Goal: Obtain resource: Download file/media

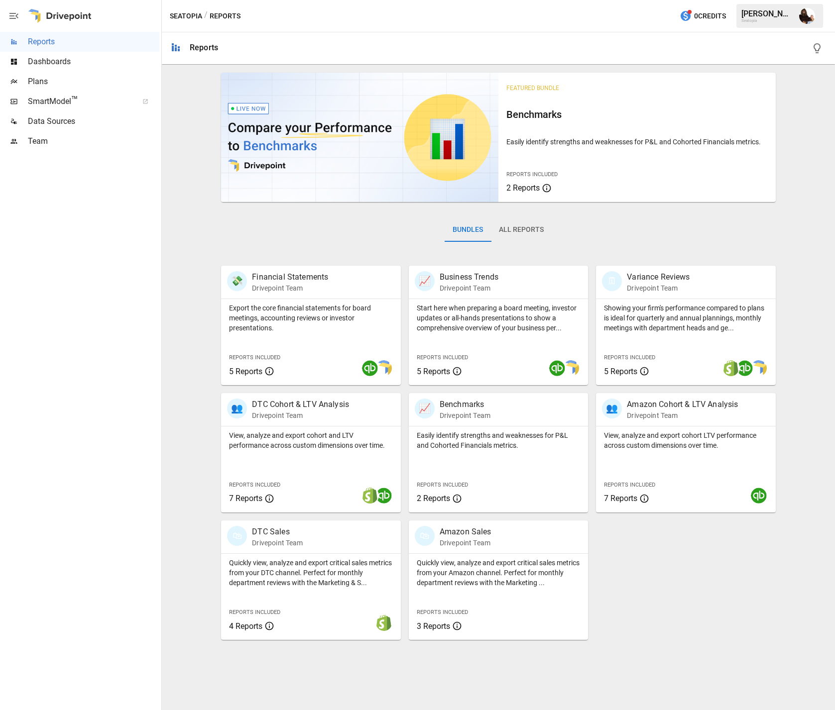
click at [516, 227] on button "All Reports" at bounding box center [521, 230] width 61 height 24
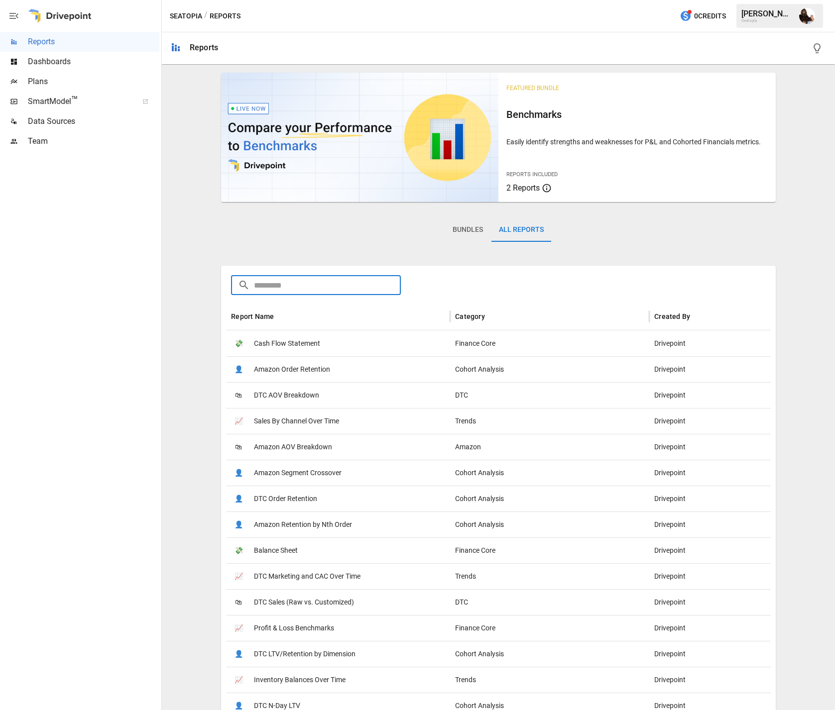
click at [292, 288] on input "text" at bounding box center [327, 285] width 147 height 20
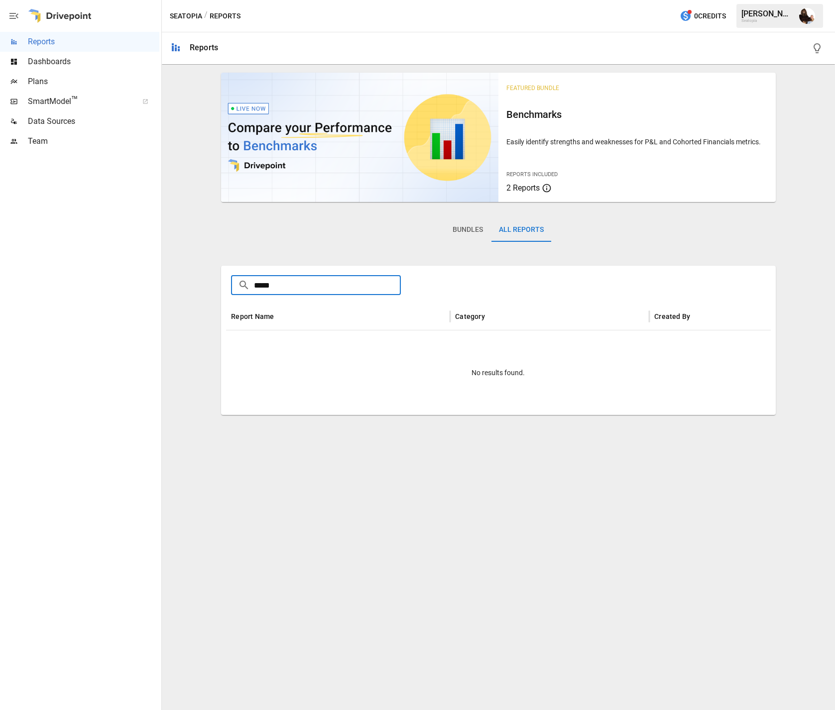
type input "******"
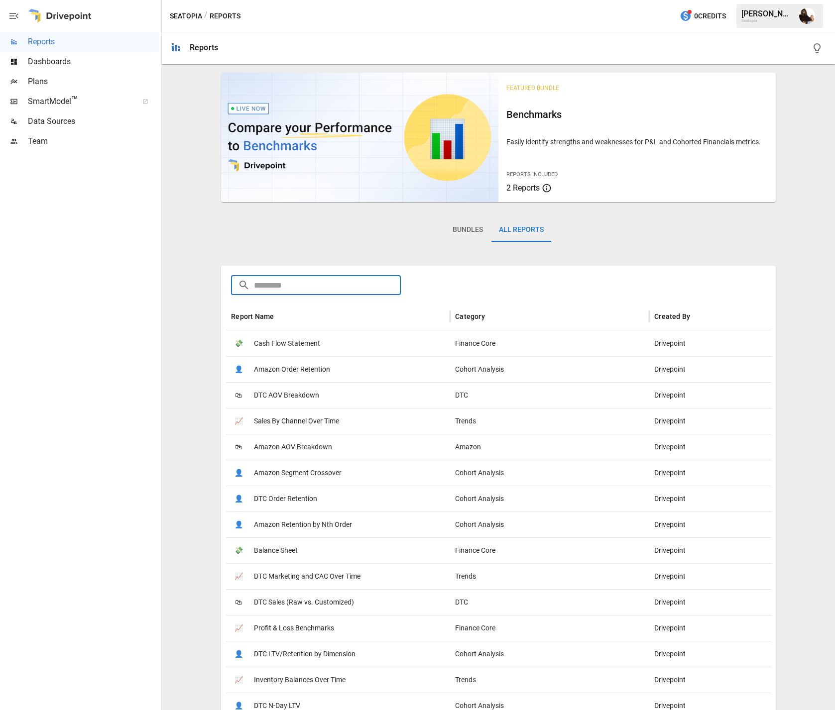
click at [65, 80] on span "Plans" at bounding box center [93, 82] width 131 height 12
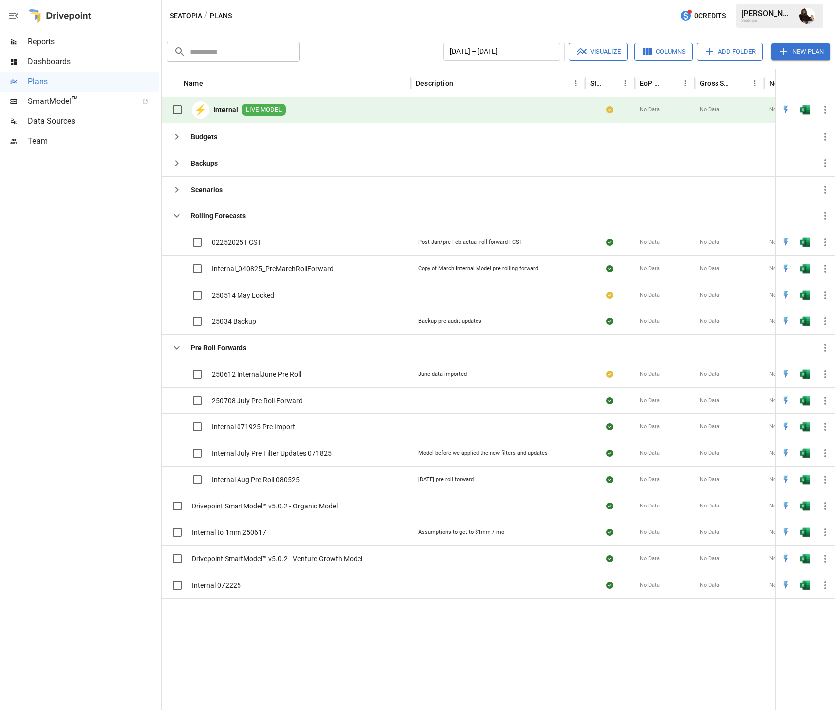
click at [824, 109] on icon "button" at bounding box center [825, 110] width 2 height 8
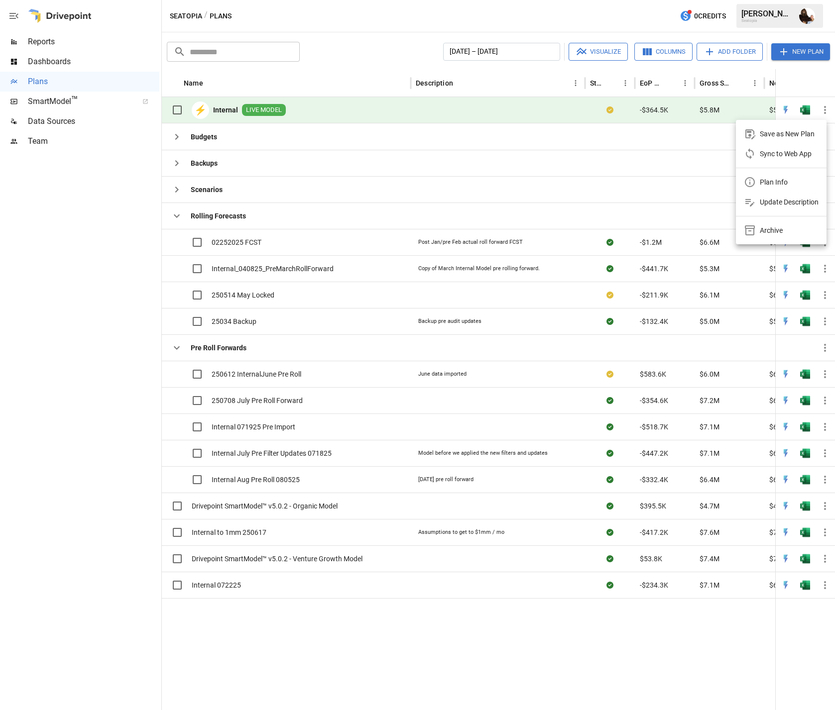
click at [784, 109] on div at bounding box center [417, 355] width 835 height 710
click at [54, 103] on span "SmartModel ™" at bounding box center [80, 102] width 104 height 12
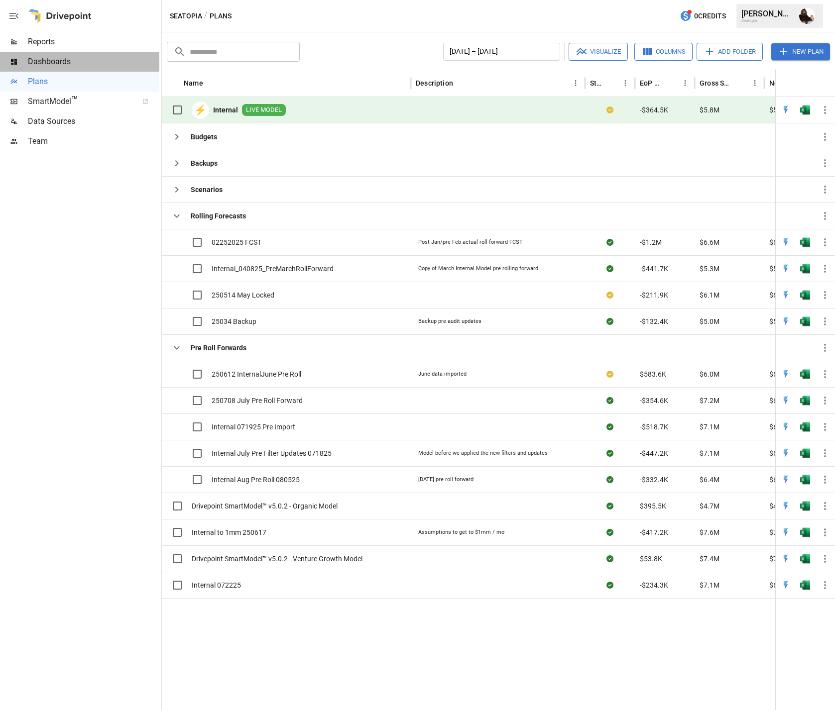
click at [50, 60] on span "Dashboards" at bounding box center [93, 62] width 131 height 12
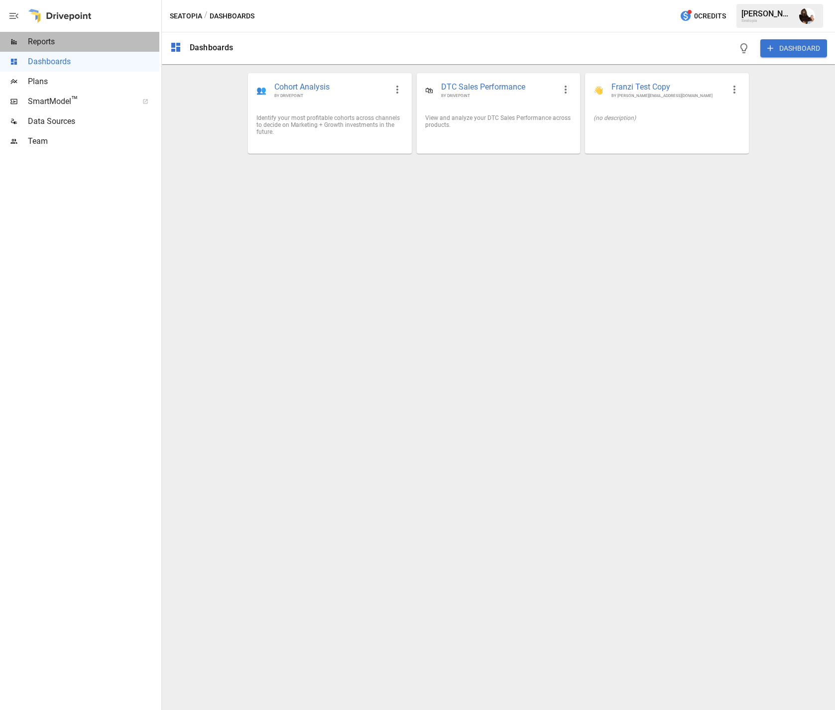
click at [71, 38] on span "Reports" at bounding box center [93, 42] width 131 height 12
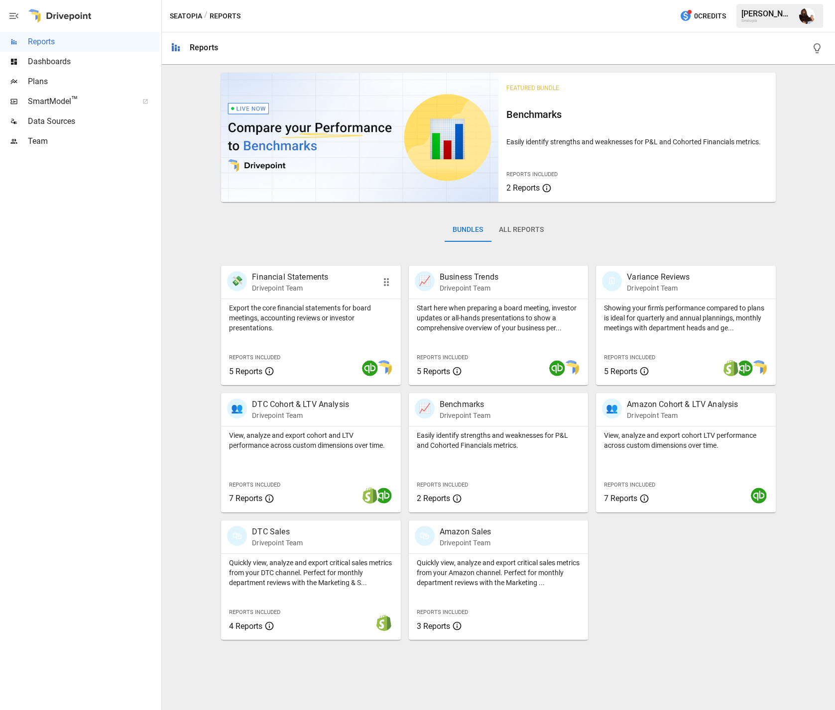
click at [307, 278] on p "Financial Statements" at bounding box center [290, 277] width 76 height 12
click at [461, 279] on p "Business Trends" at bounding box center [468, 277] width 59 height 12
click at [646, 282] on p "Variance Reviews" at bounding box center [658, 277] width 63 height 12
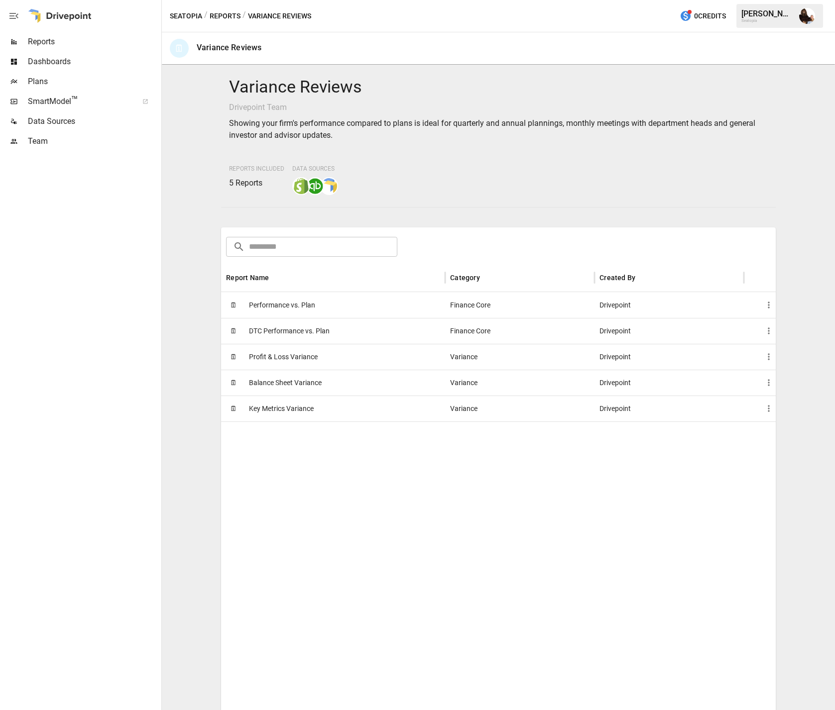
click at [261, 328] on span "DTC Performance vs. Plan" at bounding box center [289, 331] width 81 height 25
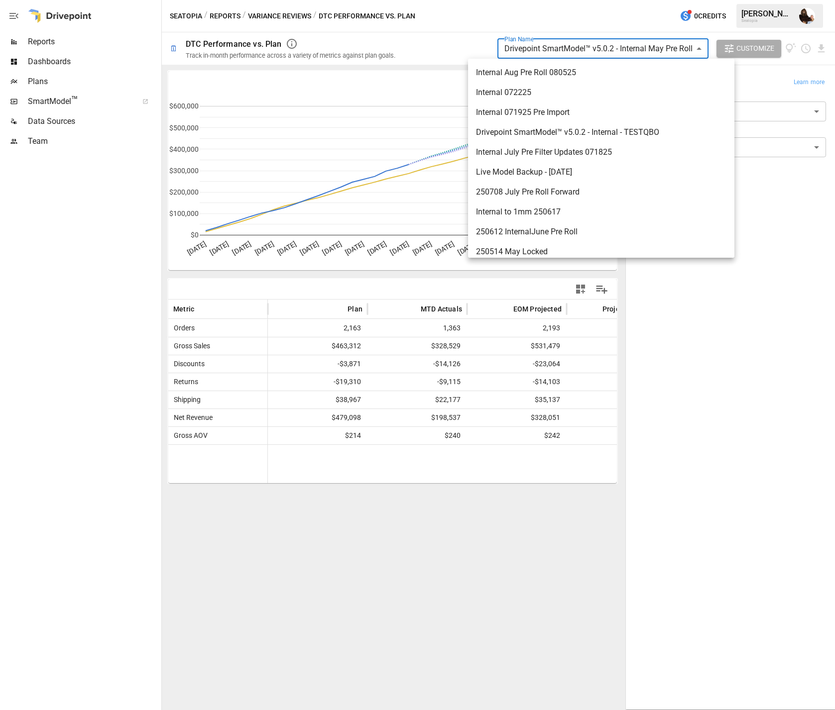
scroll to position [113, 0]
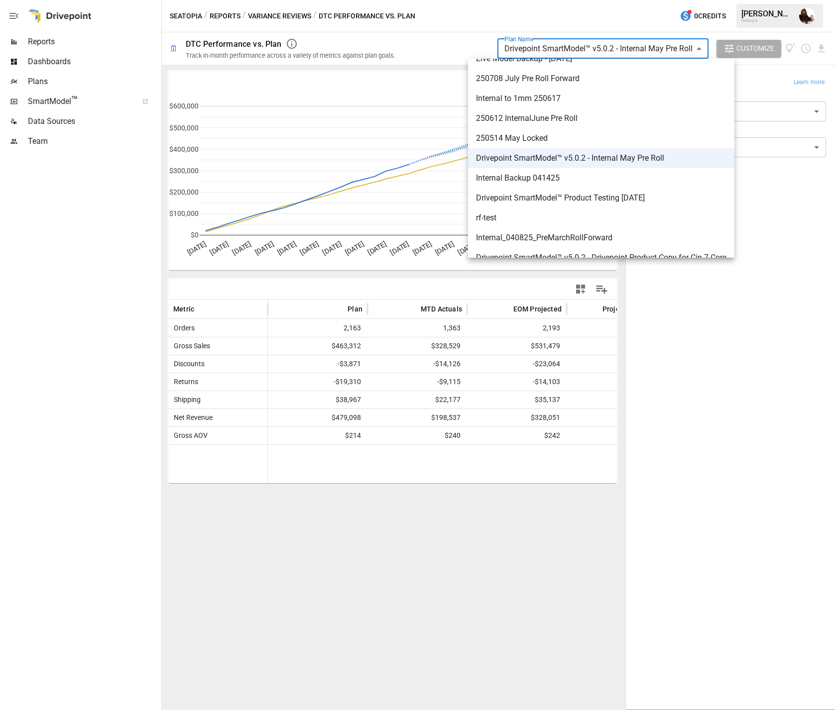
click at [617, 0] on body "**********" at bounding box center [417, 0] width 835 height 0
click at [433, 39] on div at bounding box center [417, 355] width 835 height 710
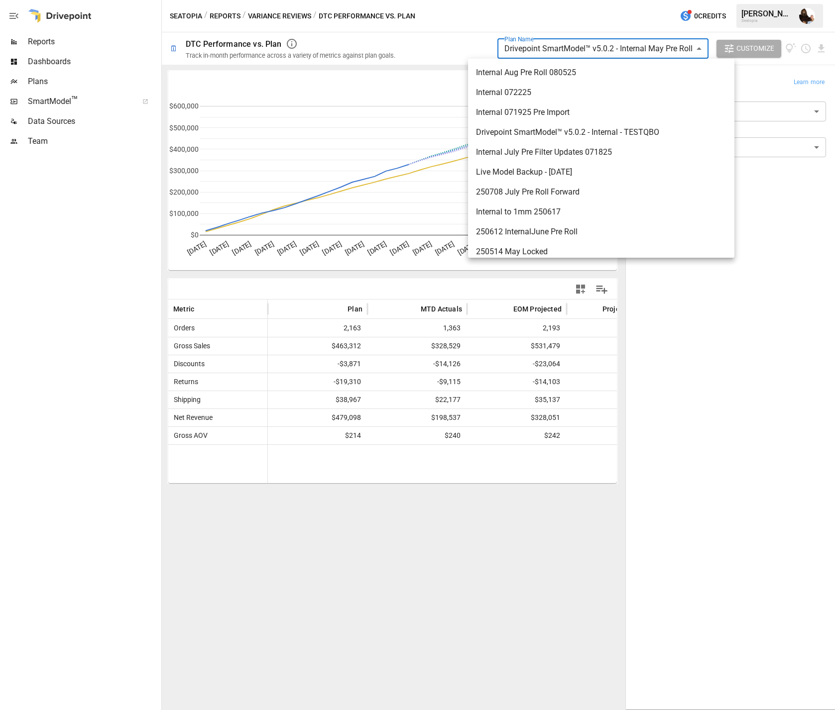
click at [546, 0] on body "**********" at bounding box center [417, 0] width 835 height 0
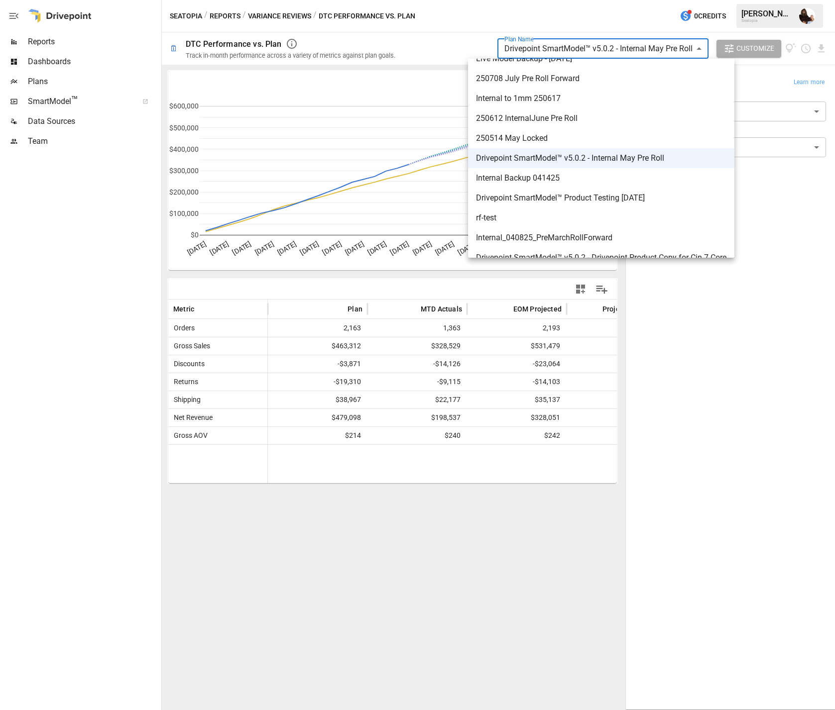
click at [466, 38] on div at bounding box center [417, 355] width 835 height 710
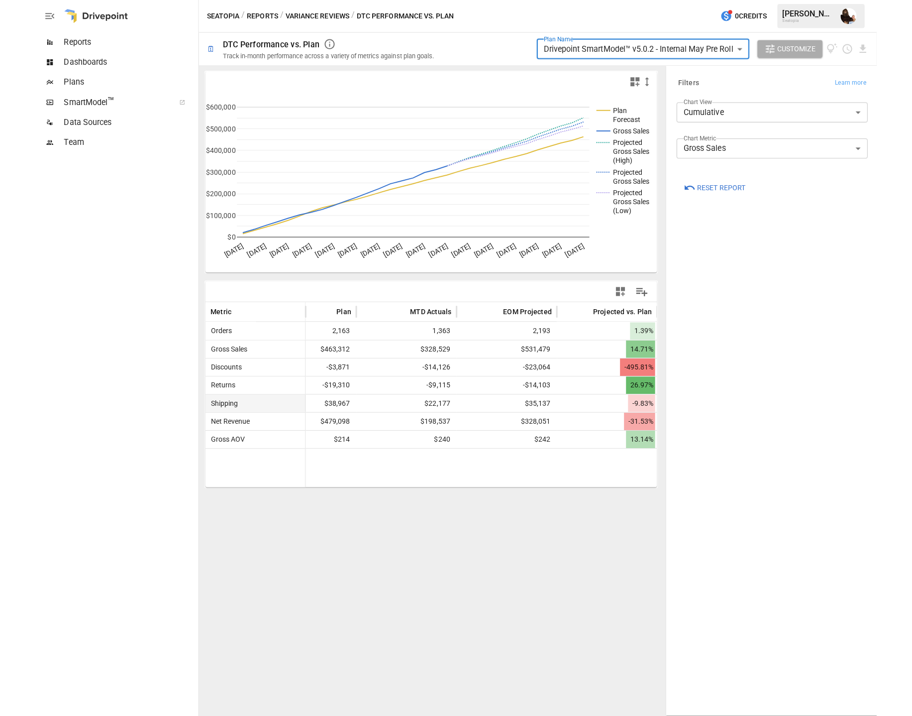
scroll to position [0, 0]
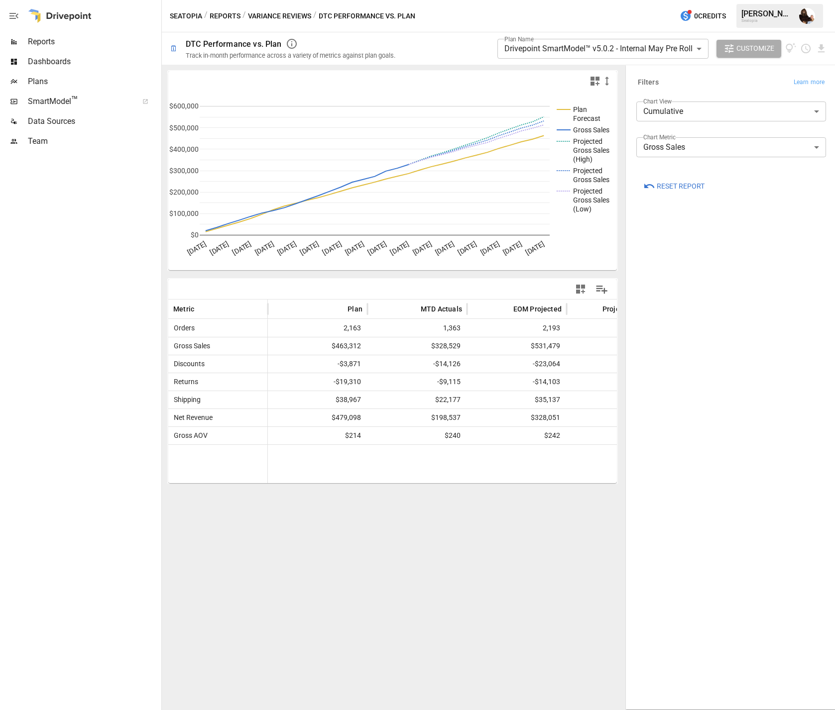
click at [263, 13] on button "Variance Reviews" at bounding box center [279, 16] width 63 height 12
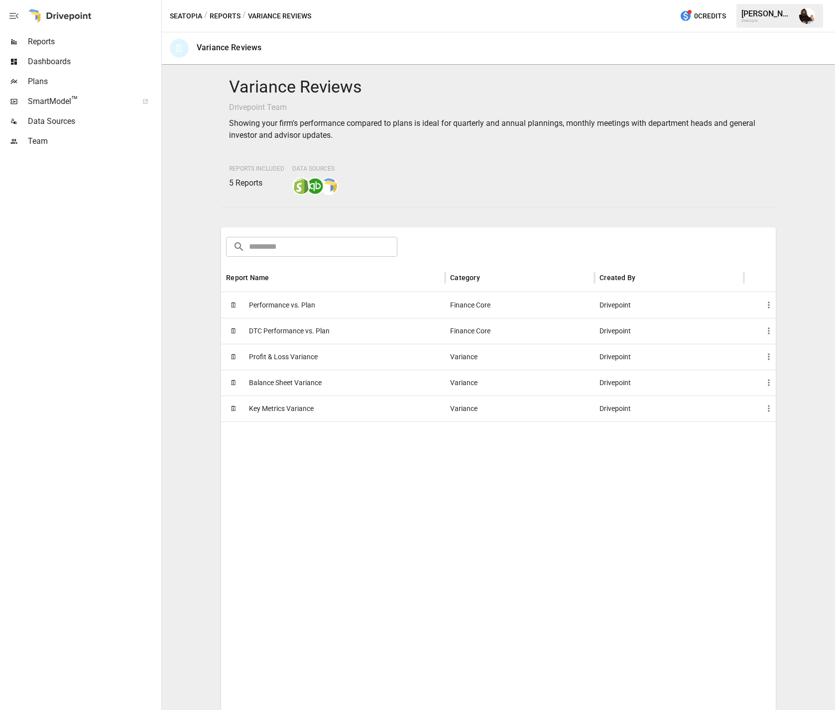
click at [291, 359] on span "Profit & Loss Variance" at bounding box center [283, 356] width 69 height 25
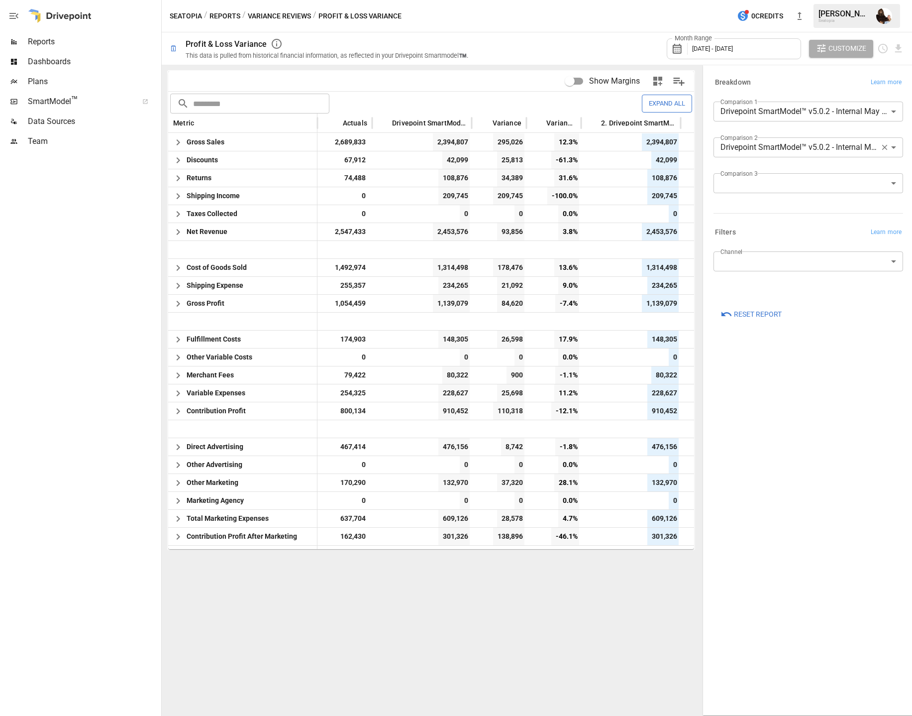
click at [823, 0] on body "Reports Dashboards Plans SmartModel ™ Data Sources Team Seatopia / Reports / Va…" at bounding box center [456, 0] width 912 height 0
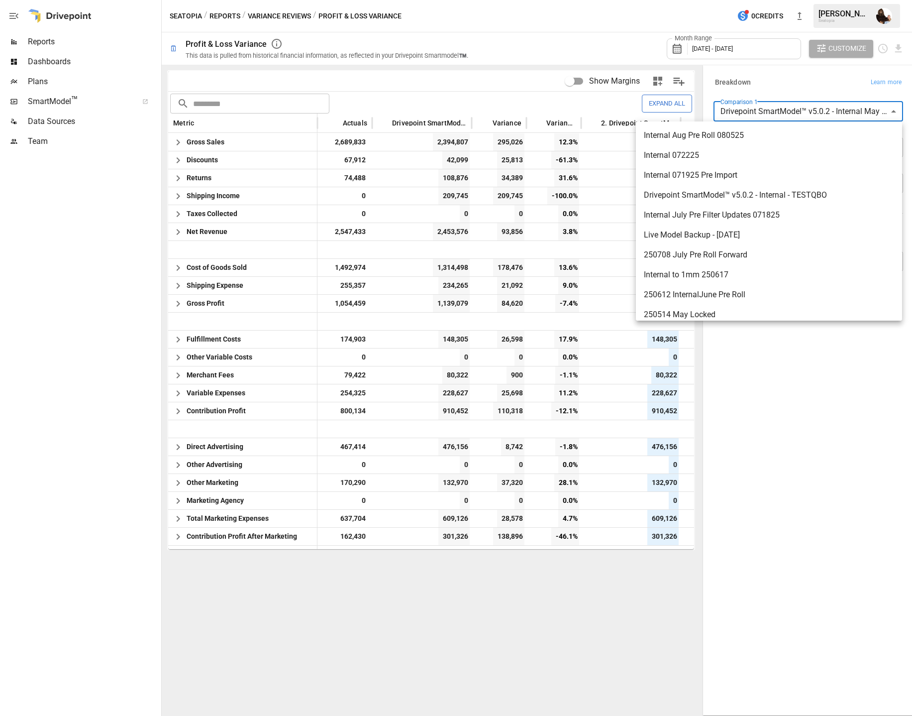
scroll to position [113, 0]
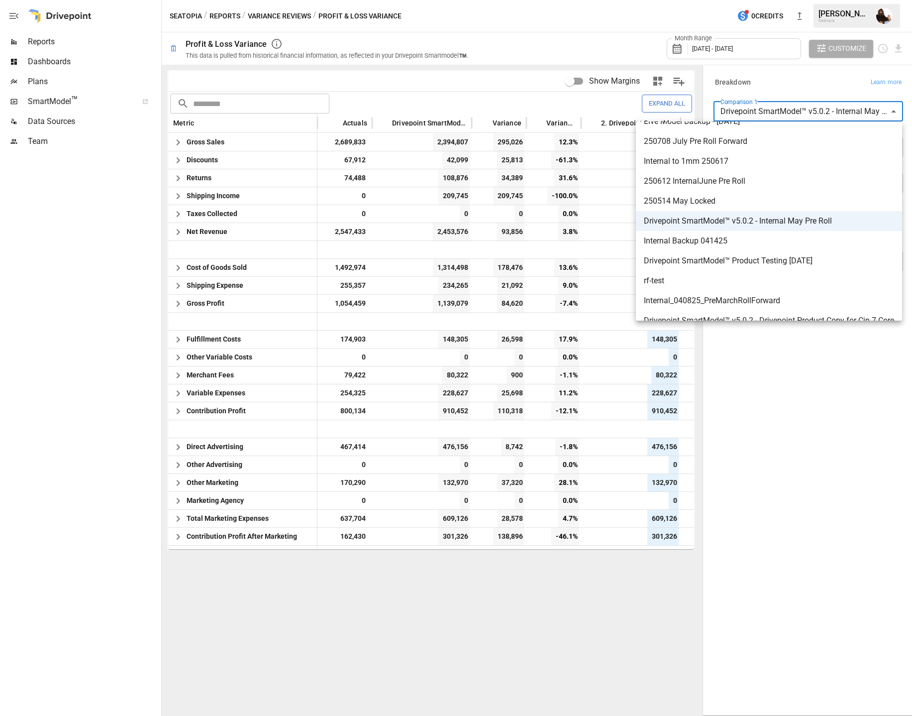
click at [806, 91] on div at bounding box center [456, 358] width 912 height 716
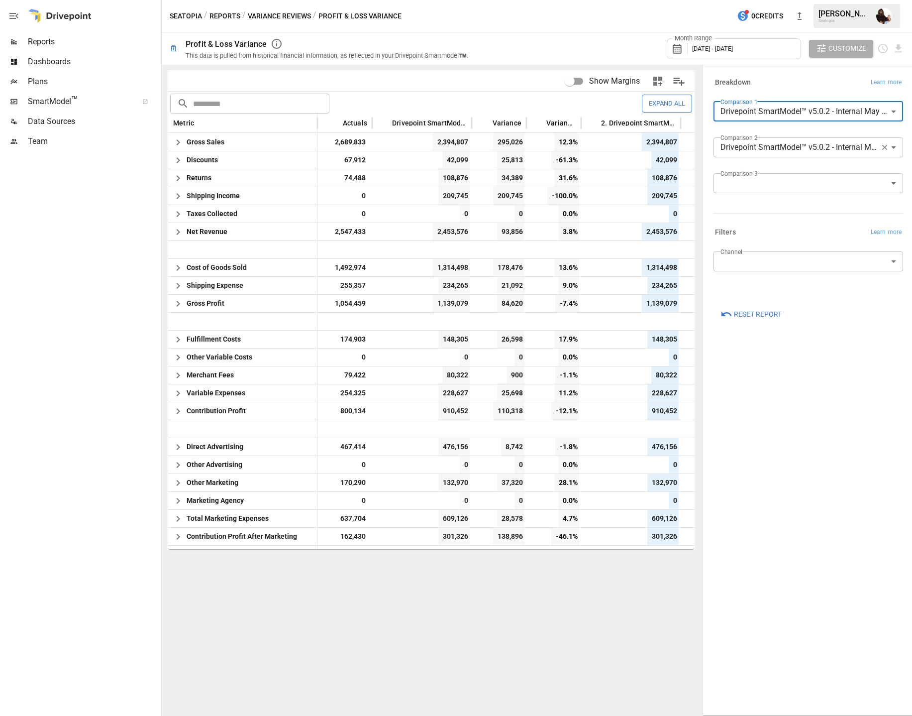
click at [886, 149] on icon "button" at bounding box center [884, 147] width 9 height 9
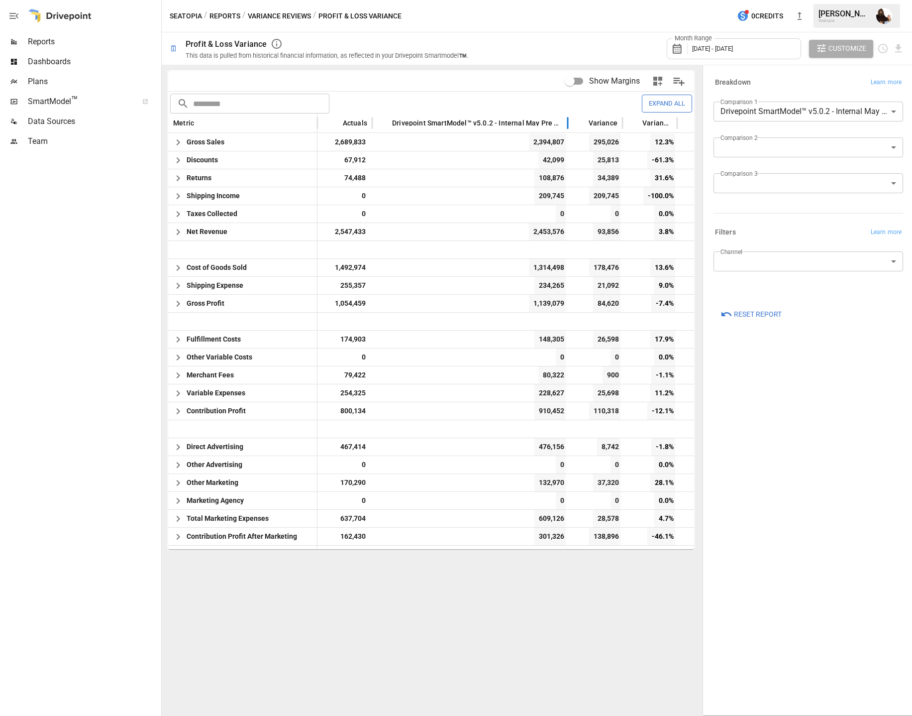
drag, startPoint x: 472, startPoint y: 122, endPoint x: 568, endPoint y: 130, distance: 96.3
click at [568, 130] on div at bounding box center [567, 122] width 5 height 19
click at [180, 199] on icon "button" at bounding box center [178, 196] width 12 height 12
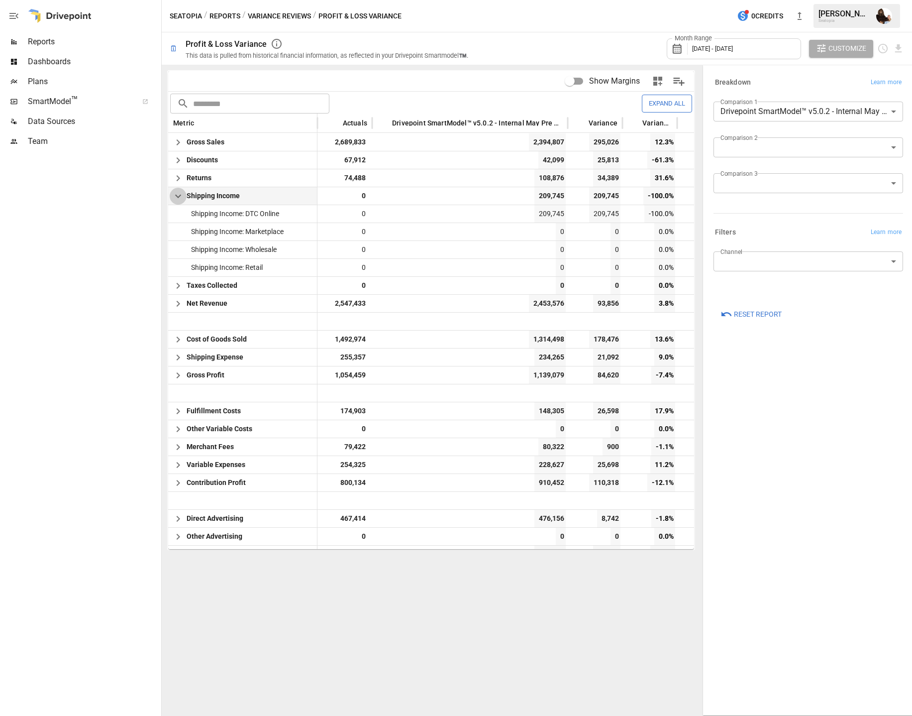
click at [180, 199] on icon "button" at bounding box center [178, 196] width 12 height 12
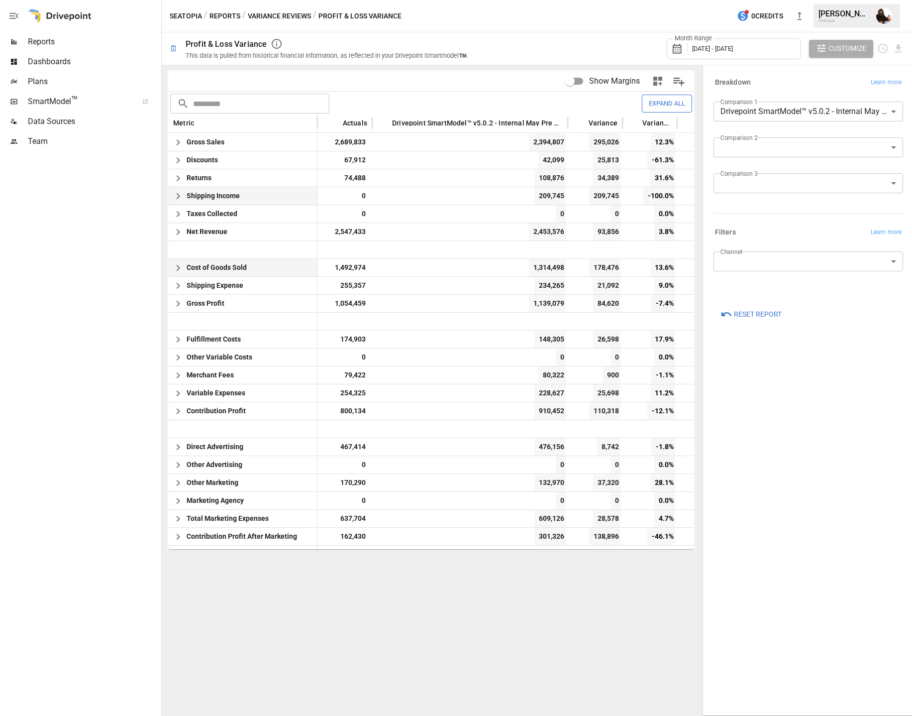
click at [177, 269] on icon "button" at bounding box center [178, 268] width 12 height 12
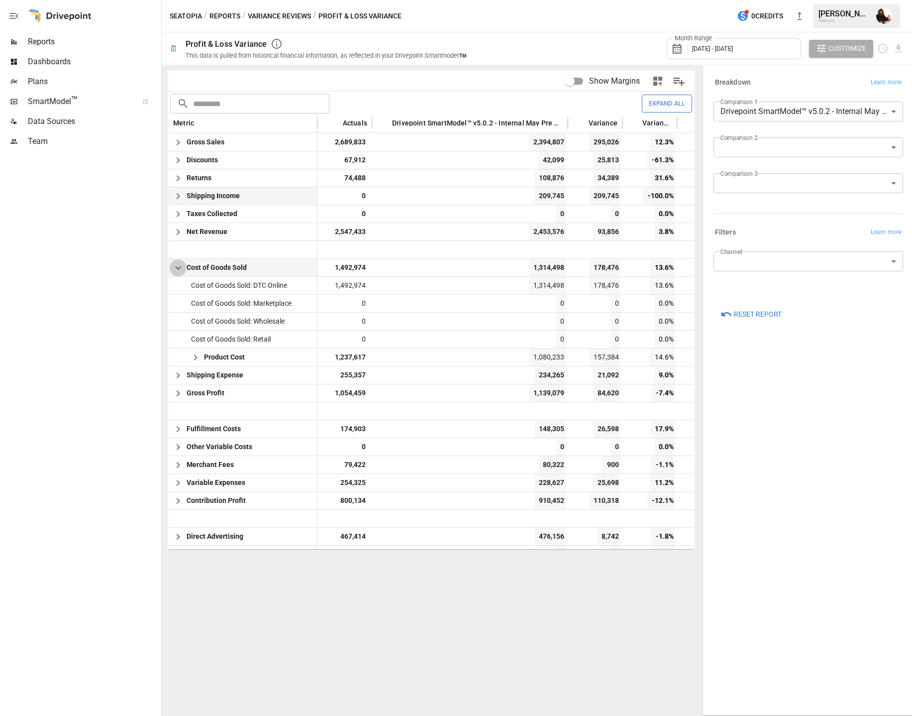
click at [177, 269] on icon "button" at bounding box center [178, 267] width 6 height 3
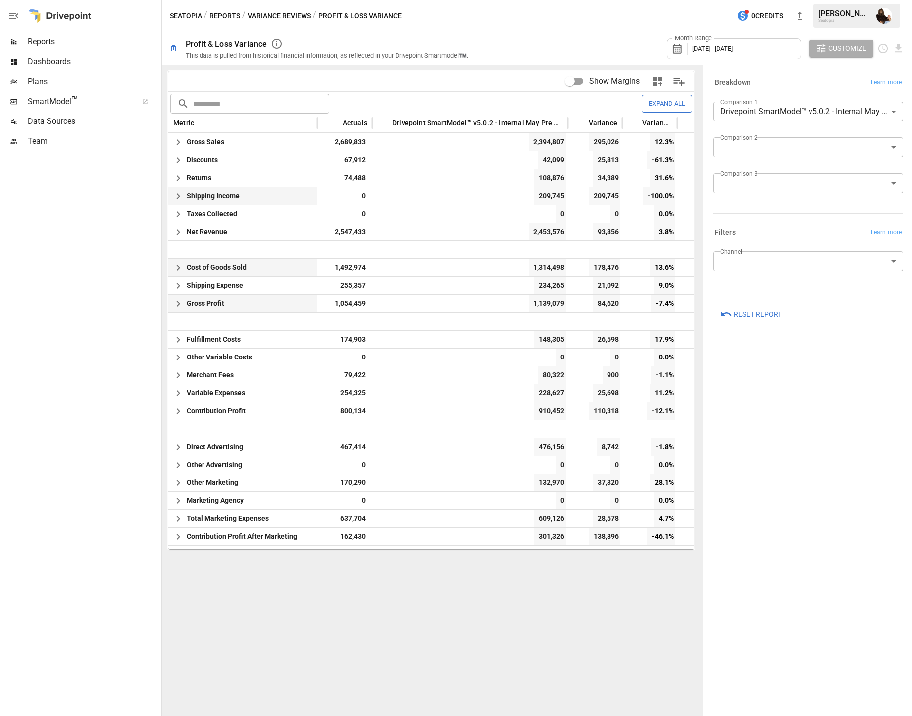
click at [178, 305] on icon "button" at bounding box center [177, 304] width 3 height 6
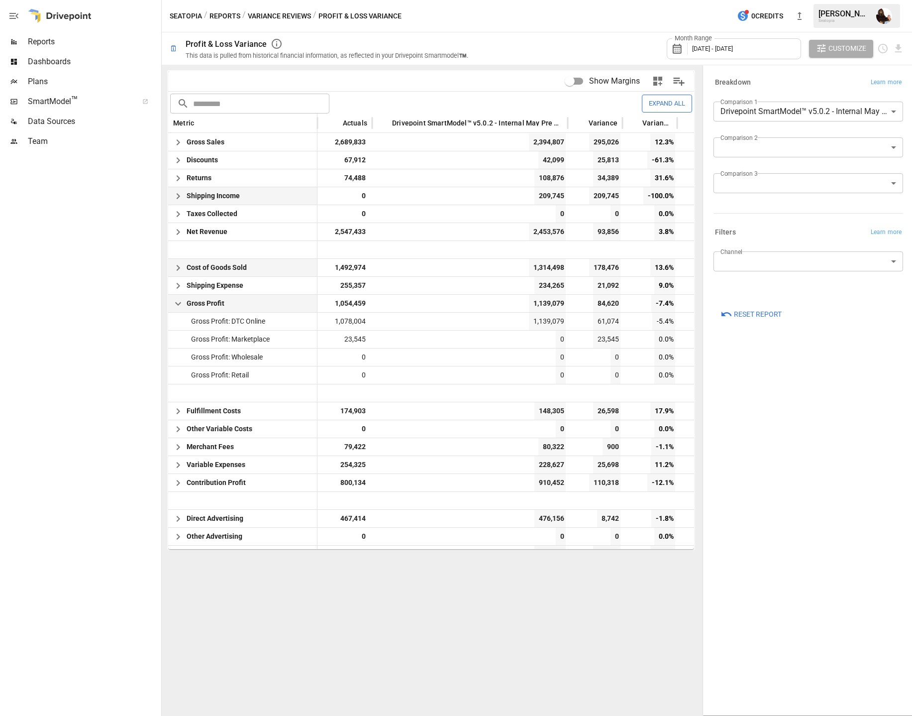
click at [178, 305] on icon "button" at bounding box center [178, 303] width 6 height 3
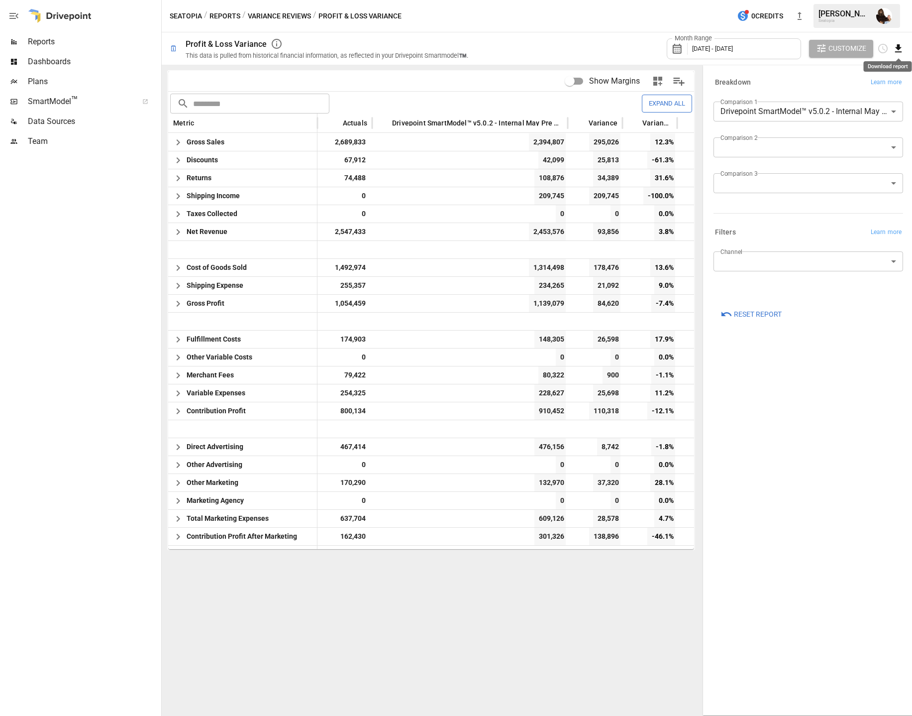
click at [899, 49] on icon "Download report" at bounding box center [898, 48] width 6 height 8
click at [862, 86] on li "Download as CSV" at bounding box center [869, 88] width 71 height 20
click at [495, 36] on div "Month Range [DATE] - [DATE] Customize" at bounding box center [692, 48] width 424 height 32
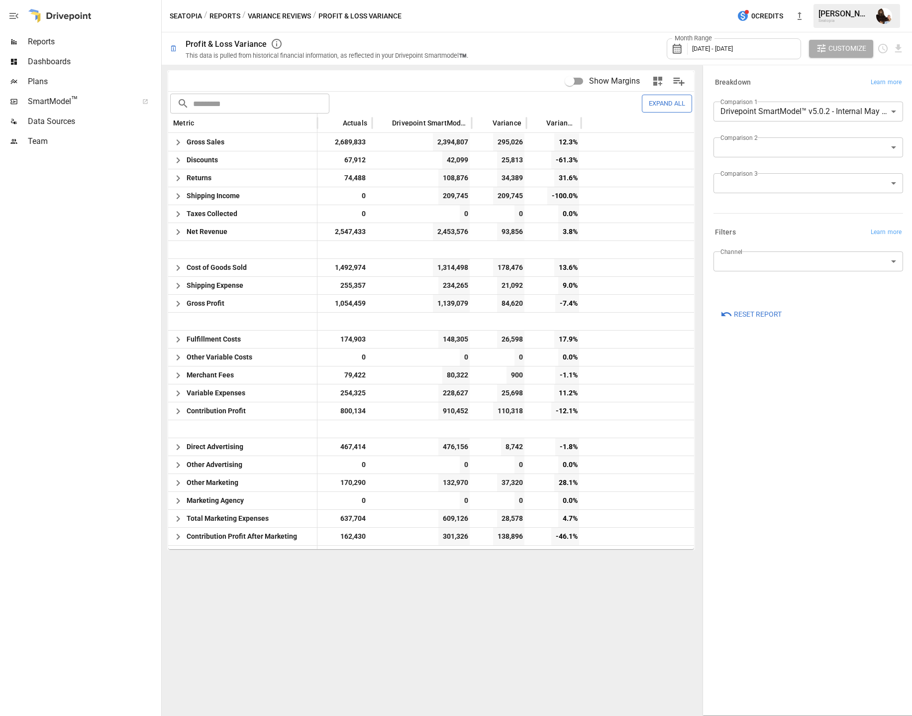
click at [273, 14] on button "Variance Reviews" at bounding box center [279, 16] width 63 height 12
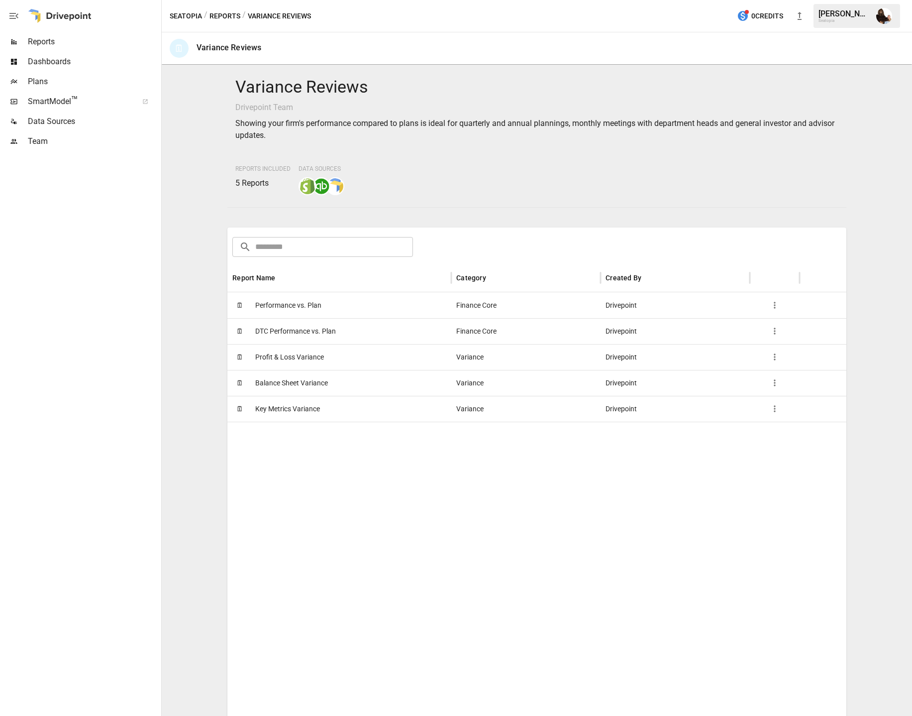
click at [291, 304] on span "Performance vs. Plan" at bounding box center [288, 305] width 66 height 25
